Goal: Book appointment/travel/reservation

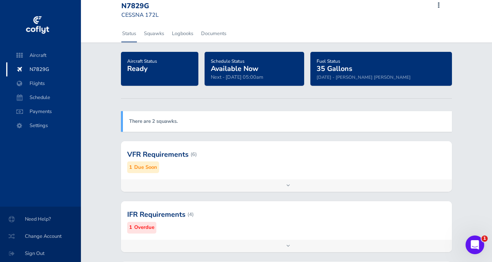
scroll to position [28, 0]
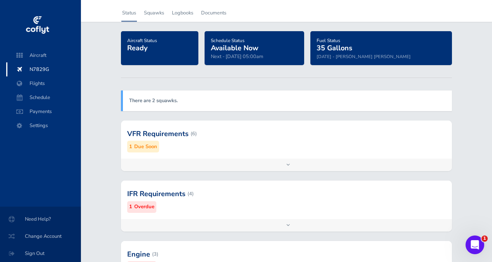
click at [148, 200] on div at bounding box center [286, 193] width 331 height 38
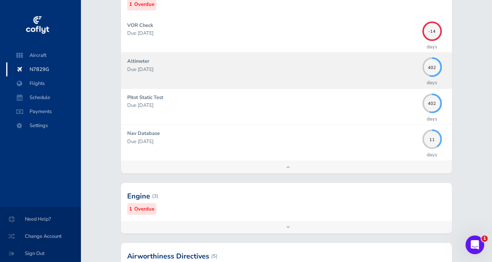
scroll to position [137, 0]
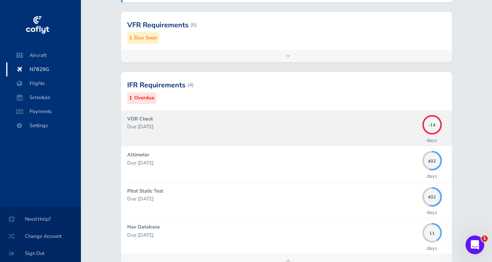
click at [153, 123] on p "Due [DATE]" at bounding box center [273, 127] width 292 height 8
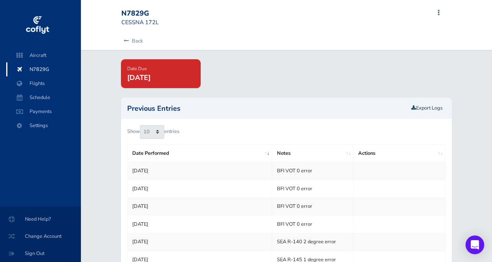
scroll to position [52, 0]
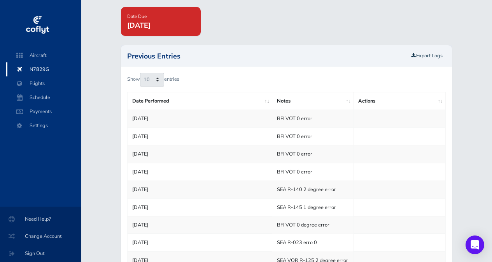
click at [290, 118] on td "BFI VOT 0 error" at bounding box center [313, 119] width 81 height 18
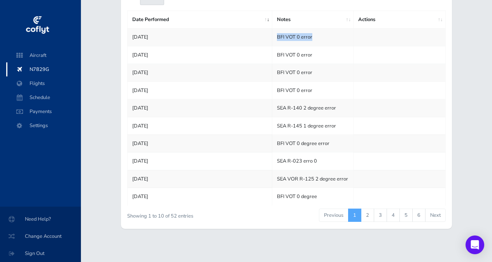
scroll to position [0, 0]
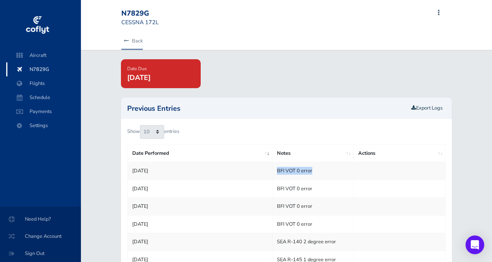
click at [137, 43] on link "Back" at bounding box center [131, 40] width 21 height 17
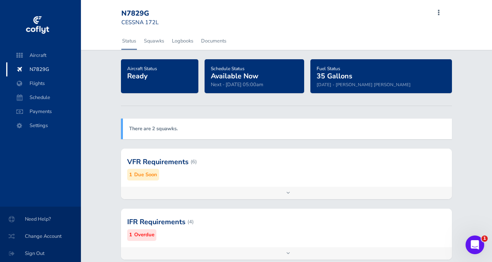
click at [353, 76] on span "35 Gallons" at bounding box center [335, 75] width 36 height 9
click at [341, 68] on span "Fuel Status" at bounding box center [329, 68] width 24 height 6
click at [245, 68] on span "Schedule Status" at bounding box center [228, 68] width 34 height 6
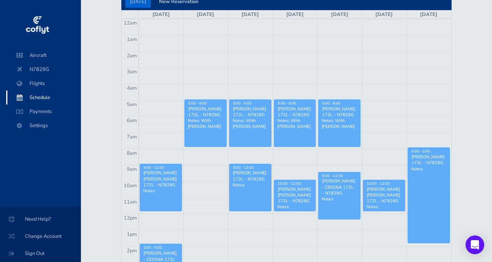
scroll to position [79, 0]
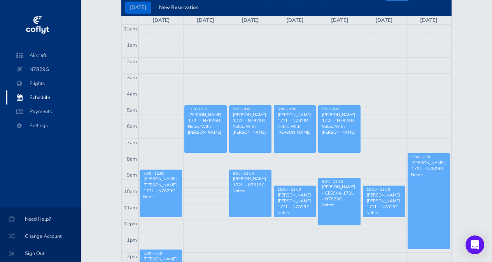
click at [289, 113] on div "Erik Kruchten - CESSNA 172L - N7829G" at bounding box center [295, 118] width 35 height 12
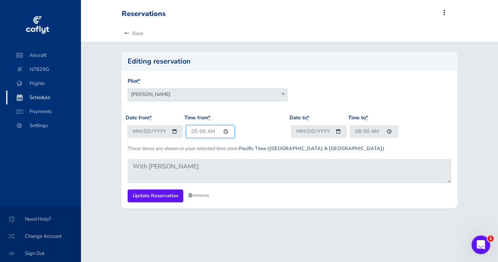
click at [193, 131] on input "05:00" at bounding box center [210, 131] width 49 height 13
type input "19:01"
click at [359, 130] on input "08:00" at bounding box center [374, 131] width 49 height 13
type input "22:00"
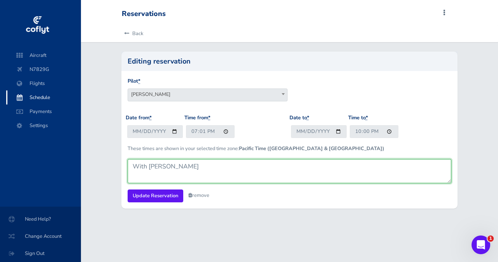
click at [215, 170] on textarea "With Ryan" at bounding box center [290, 171] width 324 height 24
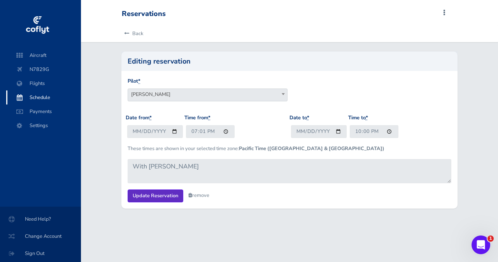
click at [155, 196] on input "Update Reservation" at bounding box center [156, 195] width 56 height 13
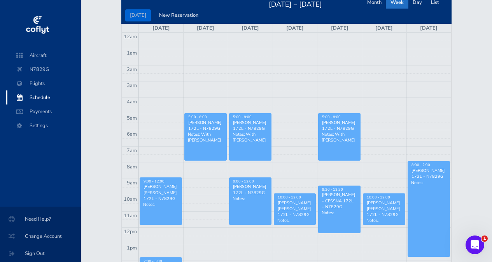
scroll to position [82, 0]
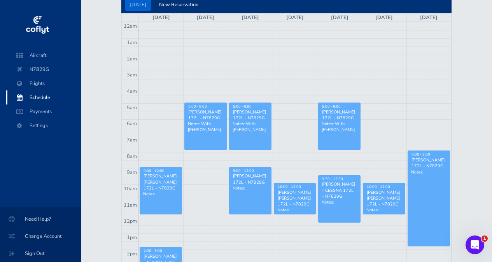
click at [342, 120] on div "[PERSON_NAME] 172L - N7829G" at bounding box center [339, 115] width 35 height 12
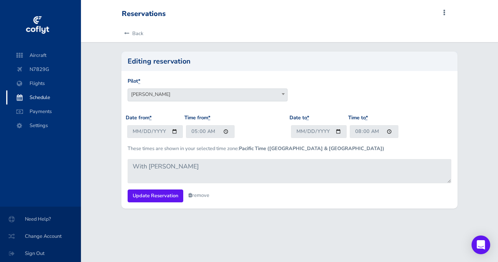
click at [199, 193] on link "remove" at bounding box center [198, 195] width 21 height 7
click at [208, 195] on link "Are you sure?" at bounding box center [207, 195] width 38 height 11
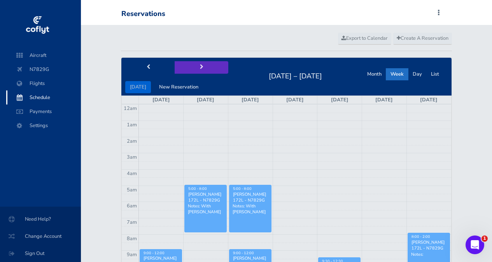
click at [193, 69] on button "next" at bounding box center [202, 67] width 54 height 12
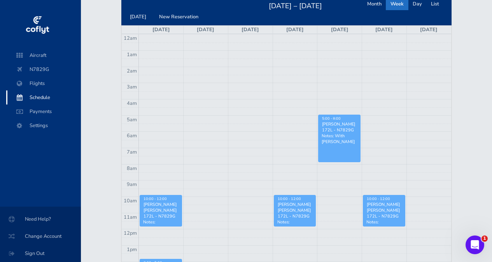
scroll to position [58, 0]
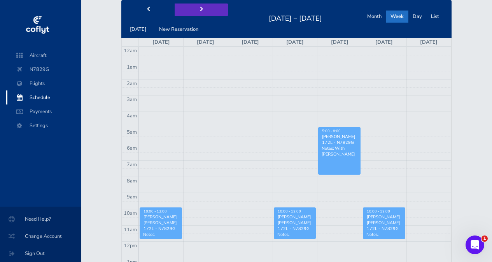
click at [199, 12] on button "next" at bounding box center [202, 10] width 54 height 12
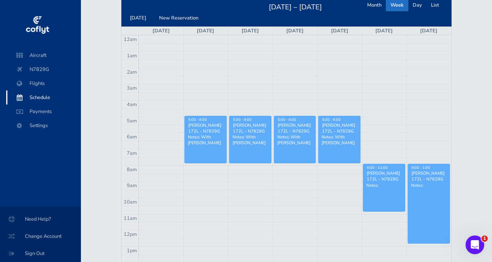
scroll to position [10, 0]
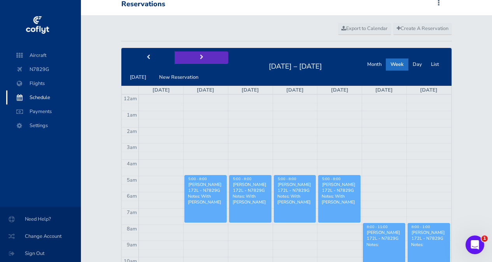
click at [200, 58] on span "next" at bounding box center [202, 57] width 4 height 5
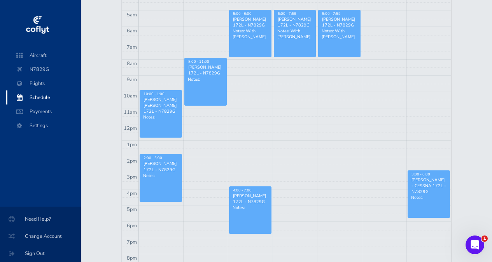
scroll to position [24, 0]
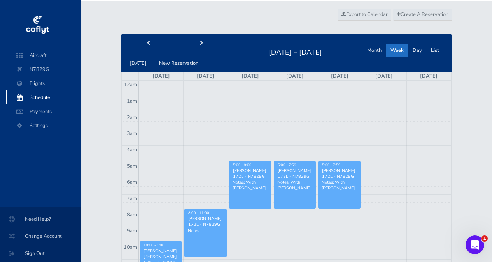
click at [260, 185] on p "Notes: With [PERSON_NAME]" at bounding box center [250, 185] width 35 height 12
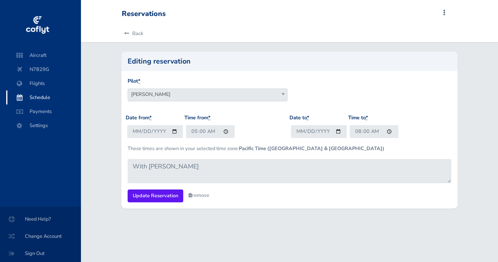
click at [197, 196] on link "remove" at bounding box center [198, 195] width 21 height 7
click at [196, 192] on link "Are you sure?" at bounding box center [207, 195] width 38 height 11
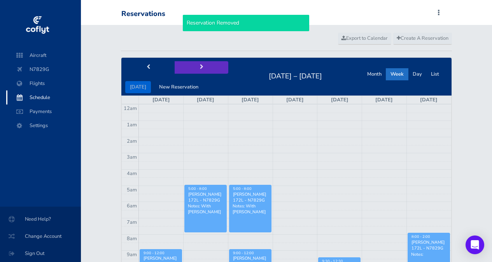
click at [200, 67] on span "next" at bounding box center [202, 67] width 4 height 5
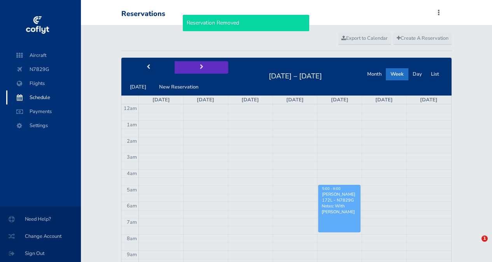
click at [200, 67] on span "next" at bounding box center [202, 67] width 4 height 5
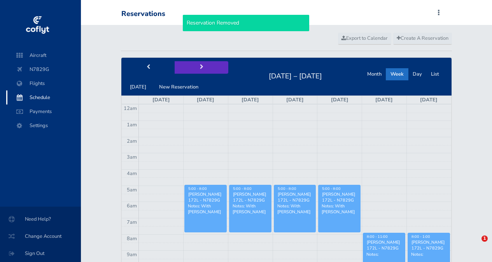
click at [200, 67] on span "next" at bounding box center [202, 67] width 4 height 5
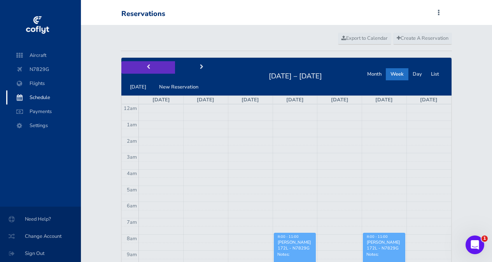
click at [153, 68] on button "prev" at bounding box center [148, 67] width 54 height 12
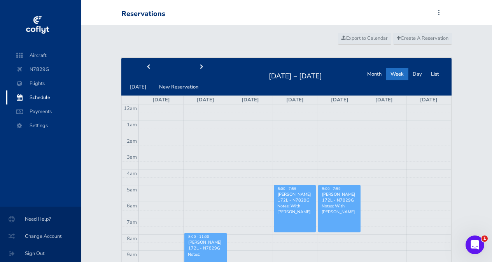
scroll to position [14, 0]
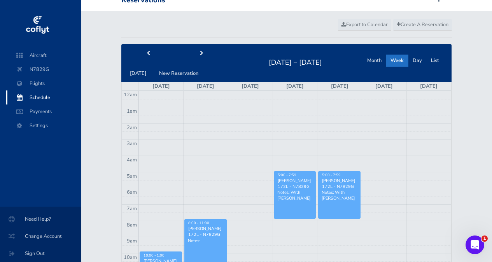
click at [298, 183] on div "[PERSON_NAME] 172L - N7829G" at bounding box center [295, 184] width 35 height 12
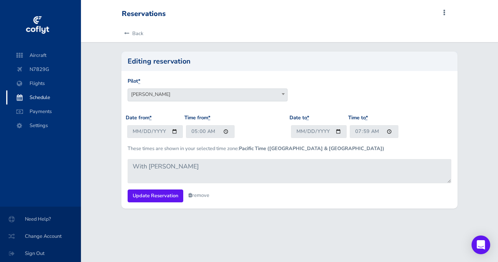
click at [199, 194] on link "remove" at bounding box center [198, 195] width 21 height 7
click at [203, 193] on link "Are you sure?" at bounding box center [207, 195] width 38 height 11
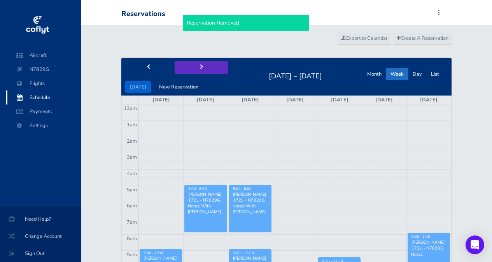
click at [196, 70] on button "next" at bounding box center [202, 67] width 54 height 12
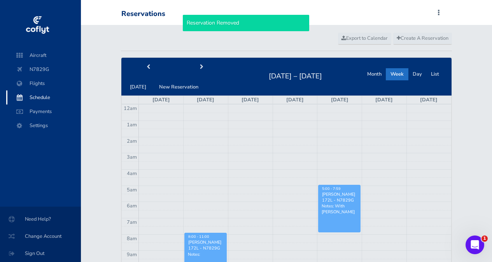
click at [361, 206] on link "5:00 - 7:59 Erik Kruchten - CESSNA 172L - N7829G Notes: With Ryan" at bounding box center [339, 208] width 42 height 47
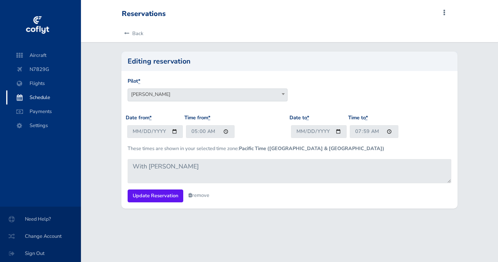
click at [212, 194] on form "Pilot * Stephen M Saslow Keith Overa Chuyi Chuang Cody Prince Sean Smith Chris …" at bounding box center [290, 139] width 324 height 125
click at [209, 195] on link "remove" at bounding box center [198, 195] width 21 height 7
click at [209, 195] on link "Are you sure?" at bounding box center [207, 195] width 38 height 11
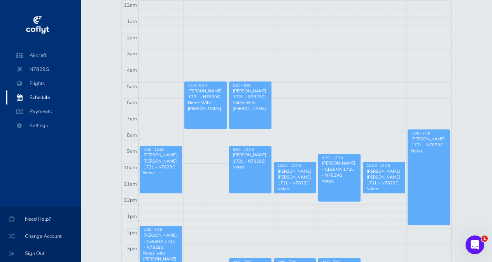
scroll to position [38, 0]
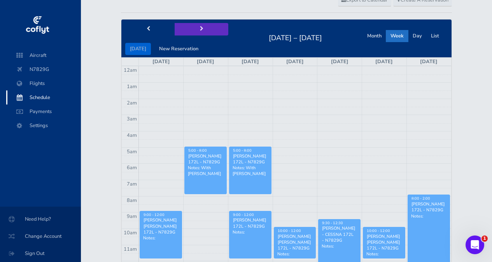
click at [204, 28] on button "next" at bounding box center [202, 29] width 54 height 12
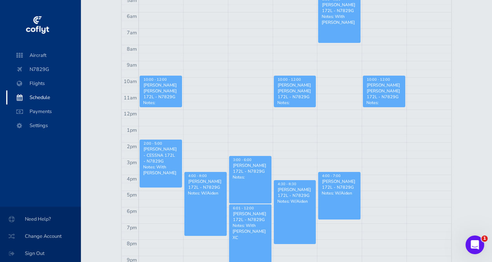
scroll to position [205, 0]
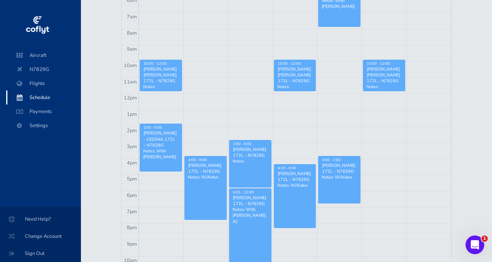
click at [326, 207] on td at bounding box center [295, 211] width 313 height 8
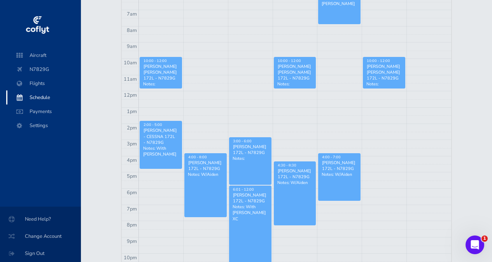
scroll to position [214, 0]
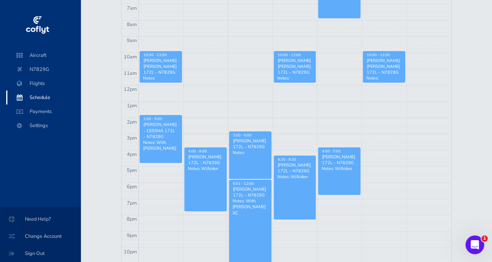
click at [342, 199] on td at bounding box center [295, 203] width 313 height 8
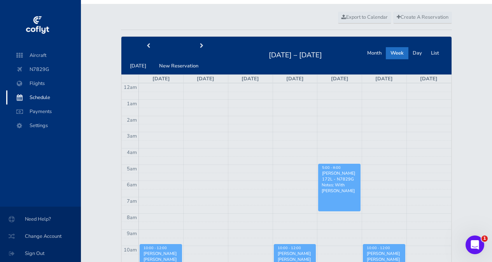
scroll to position [20, 0]
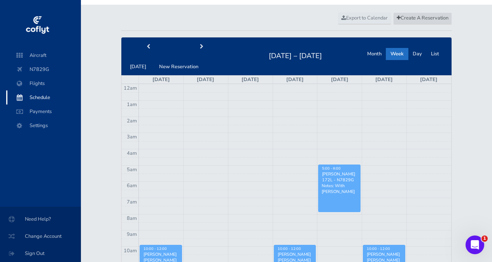
click at [408, 20] on span "Create A Reservation" at bounding box center [423, 17] width 52 height 7
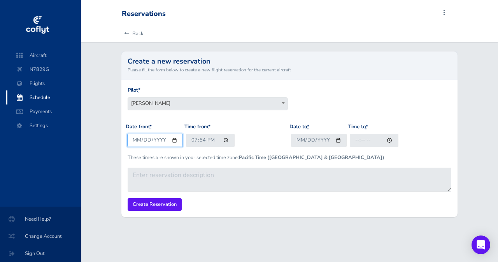
click at [135, 144] on input "2025-08-24" at bounding box center [155, 140] width 56 height 13
type input "2025-04-24"
type input "2025-05-24"
type input "2025-09-04"
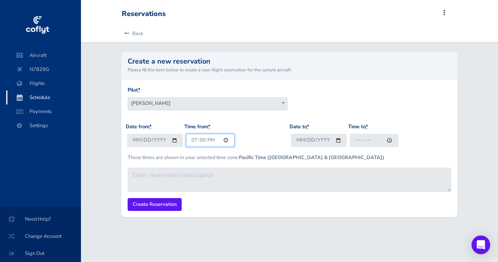
type input "19:01"
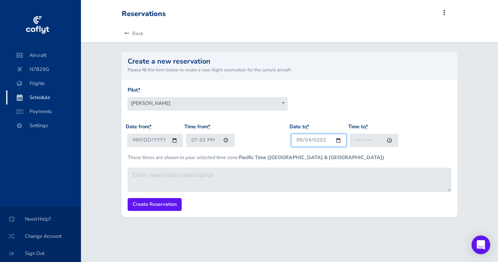
type input "2024-09-04"
click at [318, 139] on input "0005-09-04" at bounding box center [319, 140] width 56 height 13
type input "2025-09-04"
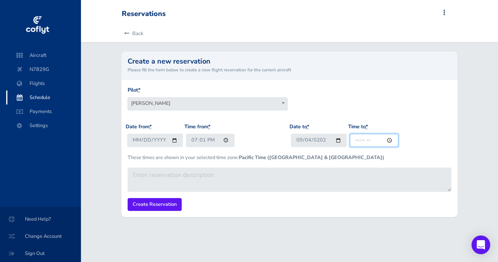
type input "22:00"
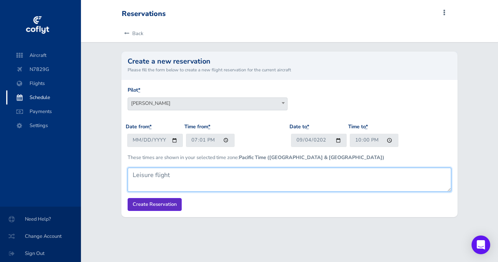
type textarea "Leisure flight"
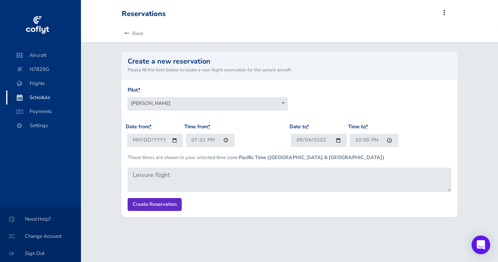
click at [145, 204] on input "Create Reservation" at bounding box center [155, 204] width 54 height 13
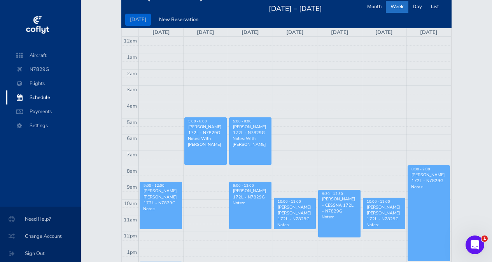
scroll to position [45, 0]
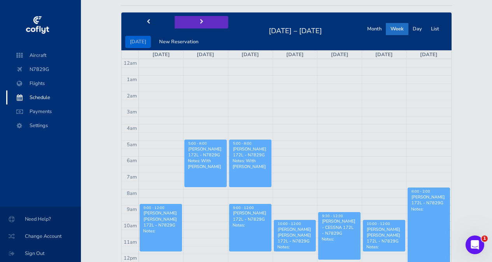
click at [196, 21] on button "next" at bounding box center [202, 22] width 54 height 12
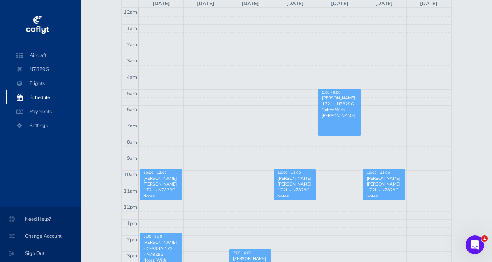
scroll to position [52, 0]
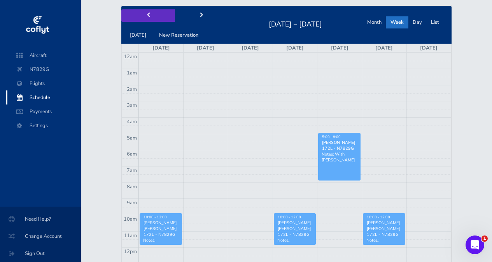
click at [153, 18] on button "prev" at bounding box center [148, 15] width 54 height 12
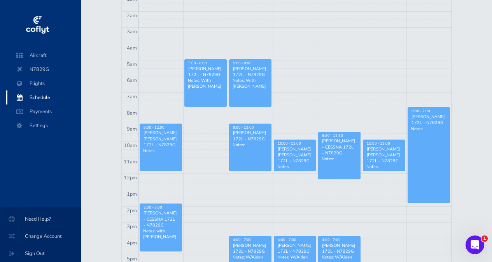
scroll to position [132, 0]
